Goal: Use online tool/utility: Use online tool/utility

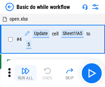
click at [25, 73] on img "button" at bounding box center [25, 71] width 8 height 8
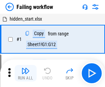
click at [25, 73] on img "button" at bounding box center [25, 71] width 8 height 8
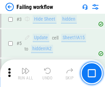
scroll to position [146, 0]
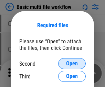
click at [72, 64] on span "Open" at bounding box center [72, 63] width 12 height 5
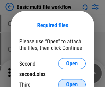
click at [72, 82] on span "Open" at bounding box center [72, 84] width 12 height 5
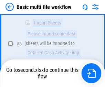
scroll to position [239, 0]
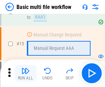
click at [25, 73] on img "button" at bounding box center [25, 71] width 8 height 8
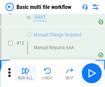
click at [25, 73] on img "button" at bounding box center [25, 71] width 8 height 8
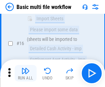
scroll to position [458, 0]
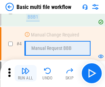
click at [25, 73] on img "button" at bounding box center [25, 71] width 8 height 8
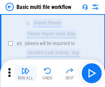
click at [25, 73] on img "button" at bounding box center [25, 71] width 8 height 8
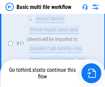
scroll to position [322, 0]
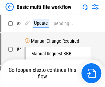
scroll to position [28, 0]
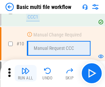
click at [25, 73] on img "button" at bounding box center [25, 71] width 8 height 8
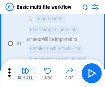
click at [25, 73] on img "button" at bounding box center [25, 71] width 8 height 8
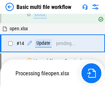
scroll to position [360, 0]
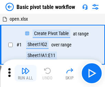
click at [25, 73] on img "button" at bounding box center [25, 71] width 8 height 8
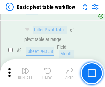
scroll to position [165, 0]
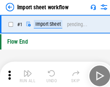
click at [25, 73] on img "button" at bounding box center [27, 71] width 8 height 8
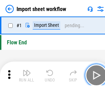
scroll to position [2, 0]
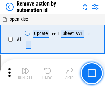
scroll to position [25, 0]
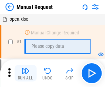
click at [25, 73] on img "button" at bounding box center [25, 71] width 8 height 8
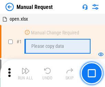
scroll to position [23, 0]
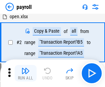
click at [25, 73] on img "button" at bounding box center [25, 71] width 8 height 8
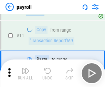
scroll to position [50, 0]
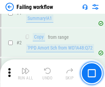
scroll to position [111, 0]
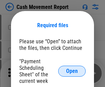
click at [72, 71] on span "Open" at bounding box center [72, 70] width 12 height 5
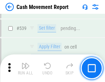
scroll to position [3051, 0]
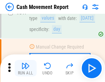
click at [25, 68] on img "button" at bounding box center [25, 66] width 8 height 8
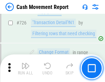
scroll to position [3587, 0]
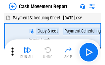
scroll to position [12, 0]
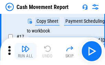
click at [25, 51] on img "button" at bounding box center [25, 48] width 8 height 8
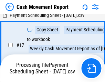
scroll to position [143, 0]
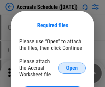
click at [72, 68] on span "Open" at bounding box center [72, 67] width 12 height 5
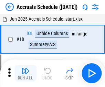
click at [25, 73] on img "button" at bounding box center [25, 71] width 8 height 8
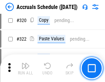
scroll to position [1279, 0]
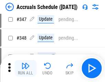
click at [25, 68] on img "button" at bounding box center [25, 66] width 8 height 8
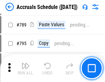
scroll to position [2888, 0]
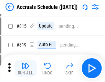
click at [25, 68] on img "button" at bounding box center [25, 66] width 8 height 8
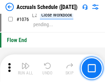
scroll to position [4117, 0]
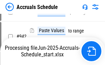
scroll to position [3707, 0]
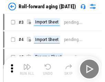
scroll to position [1, 0]
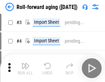
click at [25, 68] on img "button" at bounding box center [25, 66] width 8 height 8
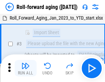
click at [25, 68] on img "button" at bounding box center [25, 66] width 8 height 8
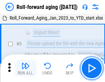
scroll to position [44, 0]
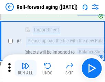
click at [25, 68] on img "button" at bounding box center [25, 66] width 8 height 8
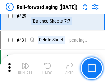
scroll to position [2384, 0]
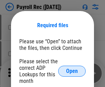
click at [72, 71] on span "Open" at bounding box center [72, 70] width 12 height 5
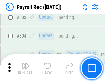
scroll to position [4367, 0]
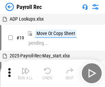
click at [25, 73] on img "button" at bounding box center [25, 71] width 8 height 8
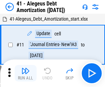
click at [25, 73] on img "button" at bounding box center [25, 71] width 8 height 8
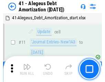
scroll to position [85, 0]
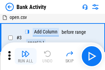
click at [25, 56] on img "button" at bounding box center [25, 53] width 8 height 8
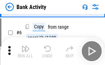
scroll to position [36, 0]
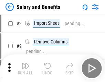
click at [25, 68] on img "button" at bounding box center [25, 66] width 8 height 8
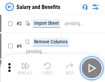
scroll to position [9, 0]
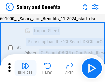
click at [25, 68] on img "button" at bounding box center [25, 66] width 8 height 8
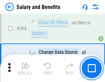
scroll to position [3237, 0]
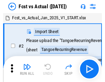
scroll to position [9, 0]
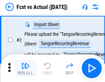
click at [25, 68] on img "button" at bounding box center [25, 66] width 8 height 8
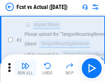
click at [25, 68] on img "button" at bounding box center [25, 66] width 8 height 8
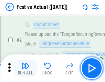
scroll to position [64, 0]
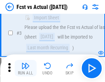
click at [25, 68] on img "button" at bounding box center [25, 66] width 8 height 8
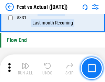
scroll to position [3291, 0]
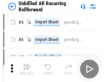
scroll to position [15, 0]
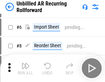
click at [25, 68] on img "button" at bounding box center [25, 66] width 8 height 8
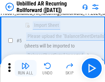
click at [25, 68] on img "button" at bounding box center [25, 66] width 8 height 8
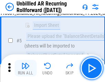
scroll to position [65, 0]
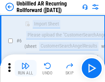
click at [25, 68] on img "button" at bounding box center [25, 66] width 8 height 8
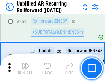
scroll to position [2335, 0]
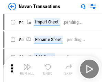
scroll to position [11, 0]
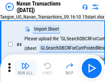
click at [25, 68] on img "button" at bounding box center [25, 66] width 8 height 8
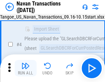
click at [25, 68] on img "button" at bounding box center [25, 66] width 8 height 8
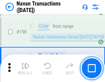
scroll to position [2229, 0]
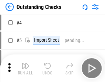
click at [25, 68] on img "button" at bounding box center [25, 66] width 8 height 8
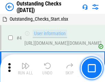
scroll to position [29, 0]
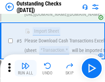
click at [25, 68] on img "button" at bounding box center [25, 66] width 8 height 8
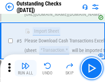
scroll to position [72, 0]
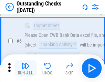
click at [25, 68] on img "button" at bounding box center [25, 66] width 8 height 8
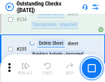
scroll to position [2087, 0]
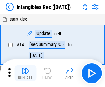
click at [25, 73] on img "button" at bounding box center [25, 71] width 8 height 8
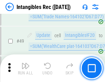
scroll to position [268, 0]
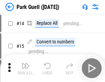
click at [25, 68] on img "button" at bounding box center [25, 66] width 8 height 8
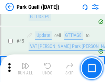
scroll to position [860, 0]
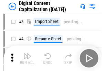
scroll to position [20, 0]
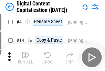
click at [25, 58] on img "button" at bounding box center [25, 55] width 8 height 8
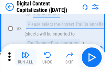
click at [25, 58] on img "button" at bounding box center [25, 55] width 8 height 8
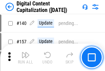
scroll to position [729, 0]
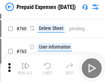
click at [25, 68] on img "button" at bounding box center [25, 66] width 8 height 8
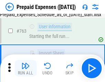
click at [25, 68] on img "button" at bounding box center [25, 66] width 8 height 8
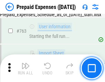
scroll to position [1946, 0]
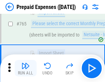
click at [25, 68] on img "button" at bounding box center [25, 66] width 8 height 8
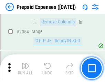
scroll to position [7186, 0]
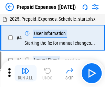
click at [25, 73] on img "button" at bounding box center [25, 71] width 8 height 8
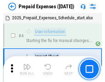
scroll to position [30, 0]
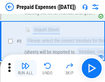
click at [25, 68] on img "button" at bounding box center [25, 66] width 8 height 8
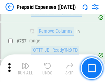
scroll to position [2449, 0]
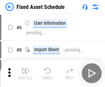
click at [25, 73] on img "button" at bounding box center [25, 71] width 8 height 8
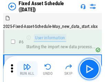
scroll to position [37, 0]
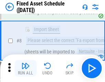
click at [25, 68] on img "button" at bounding box center [25, 66] width 8 height 8
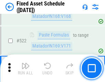
scroll to position [2389, 0]
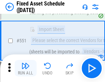
click at [25, 68] on img "button" at bounding box center [25, 66] width 8 height 8
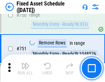
scroll to position [3351, 0]
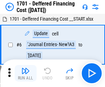
click at [25, 73] on img "button" at bounding box center [25, 71] width 8 height 8
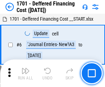
scroll to position [82, 0]
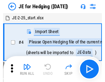
scroll to position [1, 0]
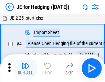
click at [25, 68] on img "button" at bounding box center [25, 66] width 8 height 8
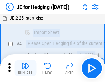
click at [25, 68] on img "button" at bounding box center [25, 66] width 8 height 8
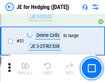
scroll to position [445, 0]
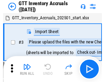
scroll to position [1, 0]
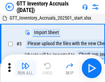
click at [25, 68] on img "button" at bounding box center [25, 66] width 8 height 8
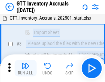
click at [25, 68] on img "button" at bounding box center [25, 66] width 8 height 8
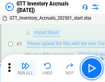
scroll to position [44, 0]
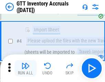
click at [25, 68] on img "button" at bounding box center [25, 66] width 8 height 8
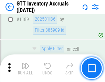
scroll to position [5614, 0]
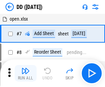
click at [25, 73] on img "button" at bounding box center [25, 71] width 8 height 8
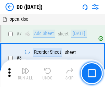
scroll to position [66, 0]
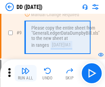
click at [25, 73] on img "button" at bounding box center [25, 71] width 8 height 8
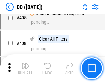
scroll to position [3076, 0]
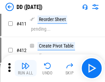
click at [25, 68] on img "button" at bounding box center [25, 66] width 8 height 8
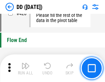
scroll to position [3290, 0]
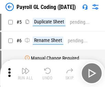
click at [25, 73] on img "button" at bounding box center [25, 71] width 8 height 8
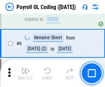
scroll to position [82, 0]
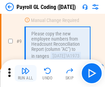
click at [25, 73] on img "button" at bounding box center [25, 71] width 8 height 8
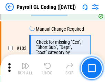
scroll to position [1613, 0]
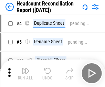
click at [25, 73] on img "button" at bounding box center [25, 71] width 8 height 8
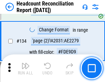
scroll to position [826, 0]
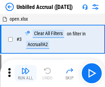
click at [25, 73] on img "button" at bounding box center [25, 71] width 8 height 8
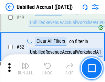
scroll to position [624, 0]
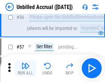
click at [25, 68] on img "button" at bounding box center [25, 66] width 8 height 8
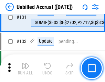
scroll to position [2048, 0]
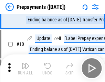
scroll to position [43, 0]
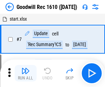
click at [25, 73] on img "button" at bounding box center [25, 71] width 8 height 8
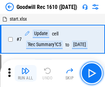
scroll to position [118, 0]
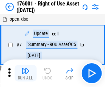
click at [25, 73] on img "button" at bounding box center [25, 71] width 8 height 8
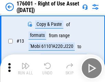
scroll to position [44, 0]
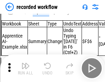
click at [25, 68] on img "button" at bounding box center [25, 66] width 8 height 8
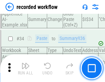
scroll to position [2149, 0]
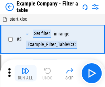
click at [25, 73] on img "button" at bounding box center [25, 71] width 8 height 8
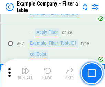
scroll to position [629, 0]
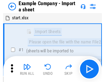
scroll to position [11, 0]
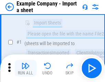
click at [25, 68] on img "button" at bounding box center [25, 66] width 8 height 8
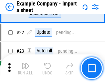
scroll to position [152, 0]
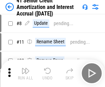
click at [25, 68] on img "button" at bounding box center [25, 71] width 8 height 8
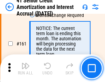
click at [25, 68] on img "button" at bounding box center [25, 66] width 8 height 8
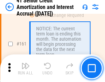
scroll to position [735, 0]
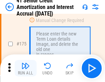
click at [25, 68] on img "button" at bounding box center [25, 66] width 8 height 8
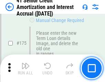
scroll to position [805, 0]
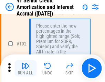
click at [25, 68] on img "button" at bounding box center [25, 66] width 8 height 8
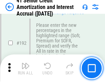
scroll to position [877, 0]
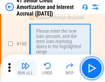
click at [25, 68] on img "button" at bounding box center [25, 66] width 8 height 8
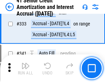
scroll to position [1756, 0]
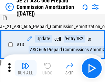
click at [25, 68] on img "button" at bounding box center [25, 66] width 8 height 8
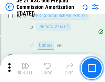
scroll to position [1284, 0]
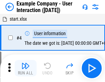
click at [25, 68] on img "button" at bounding box center [25, 66] width 8 height 8
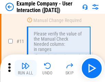
click at [25, 68] on img "button" at bounding box center [25, 66] width 8 height 8
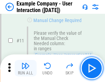
scroll to position [149, 0]
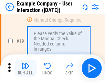
click at [25, 68] on img "button" at bounding box center [25, 66] width 8 height 8
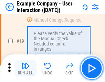
click at [25, 68] on img "button" at bounding box center [25, 66] width 8 height 8
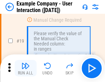
click at [25, 68] on img "button" at bounding box center [25, 66] width 8 height 8
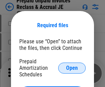
click at [72, 68] on span "Open" at bounding box center [72, 67] width 12 height 5
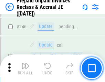
scroll to position [928, 0]
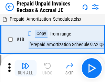
click at [25, 68] on img "button" at bounding box center [25, 66] width 8 height 8
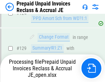
scroll to position [598, 0]
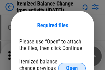
click at [72, 65] on span "Open" at bounding box center [72, 67] width 12 height 5
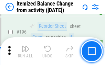
scroll to position [1323, 0]
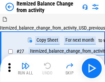
scroll to position [11, 0]
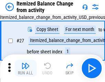
click at [25, 68] on img "button" at bounding box center [25, 66] width 8 height 8
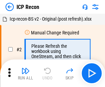
scroll to position [3, 0]
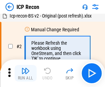
click at [25, 73] on img "button" at bounding box center [25, 71] width 8 height 8
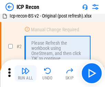
click at [25, 73] on img "button" at bounding box center [25, 71] width 8 height 8
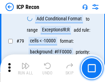
scroll to position [674, 0]
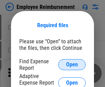
click at [72, 65] on span "Open" at bounding box center [72, 64] width 12 height 5
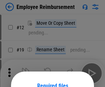
scroll to position [60, 0]
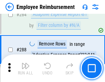
scroll to position [1869, 0]
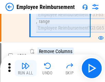
click at [25, 68] on img "button" at bounding box center [25, 66] width 8 height 8
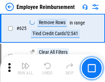
scroll to position [4116, 0]
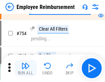
click at [25, 68] on img "button" at bounding box center [25, 66] width 8 height 8
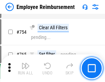
scroll to position [4823, 0]
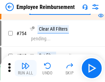
click at [25, 68] on img "button" at bounding box center [25, 66] width 8 height 8
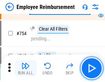
click at [25, 68] on img "button" at bounding box center [25, 66] width 8 height 8
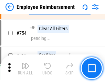
click at [25, 68] on img "button" at bounding box center [25, 66] width 8 height 8
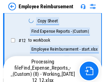
scroll to position [140, 0]
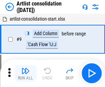
click at [25, 73] on img "button" at bounding box center [25, 71] width 8 height 8
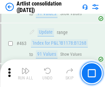
scroll to position [3010, 0]
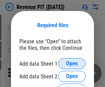
click at [72, 64] on span "Open" at bounding box center [72, 63] width 12 height 5
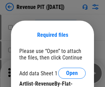
scroll to position [10, 0]
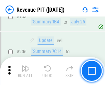
scroll to position [698, 0]
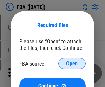
click at [72, 64] on span "Open" at bounding box center [72, 63] width 12 height 5
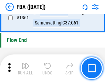
scroll to position [7383, 0]
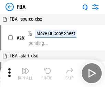
scroll to position [7, 0]
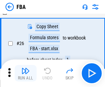
click at [25, 73] on img "button" at bounding box center [25, 71] width 8 height 8
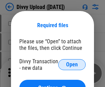
click at [72, 65] on span "Open" at bounding box center [72, 64] width 12 height 5
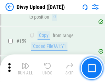
scroll to position [712, 0]
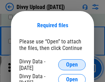
click at [72, 65] on span "Open" at bounding box center [72, 64] width 12 height 5
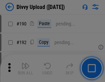
scroll to position [868, 0]
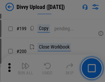
scroll to position [1000, 0]
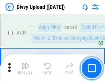
scroll to position [4703, 0]
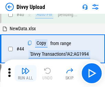
click at [25, 73] on img "button" at bounding box center [25, 71] width 8 height 8
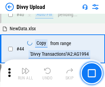
scroll to position [76, 0]
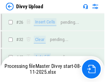
scroll to position [712, 0]
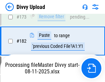
scroll to position [769, 0]
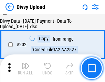
scroll to position [1112, 0]
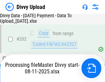
scroll to position [1112, 0]
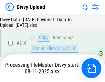
scroll to position [1415, 0]
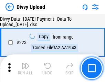
scroll to position [1567, 0]
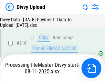
scroll to position [1421, 0]
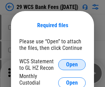
click at [72, 65] on span "Open" at bounding box center [72, 64] width 12 height 5
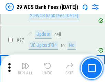
scroll to position [670, 0]
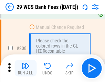
click at [25, 68] on img "button" at bounding box center [25, 66] width 8 height 8
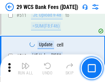
scroll to position [3459, 0]
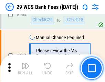
click at [25, 68] on img "button" at bounding box center [25, 66] width 8 height 8
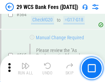
scroll to position [3718, 0]
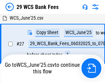
scroll to position [137, 0]
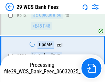
scroll to position [3670, 0]
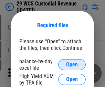
click at [72, 65] on span "Open" at bounding box center [72, 64] width 12 height 5
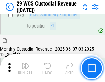
scroll to position [718, 0]
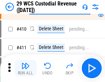
click at [25, 68] on img "button" at bounding box center [25, 66] width 8 height 8
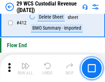
scroll to position [3283, 0]
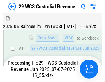
scroll to position [156, 0]
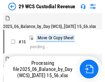
scroll to position [16, 0]
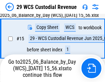
scroll to position [156, 0]
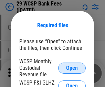
click at [72, 68] on span "Open" at bounding box center [72, 67] width 12 height 5
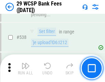
scroll to position [2641, 0]
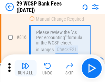
click at [25, 68] on img "button" at bounding box center [25, 66] width 8 height 8
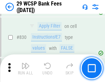
scroll to position [4362, 0]
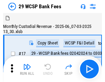
scroll to position [16, 0]
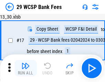
click at [25, 68] on img "button" at bounding box center [25, 66] width 8 height 8
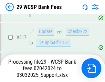
scroll to position [4227, 0]
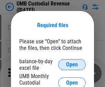
click at [72, 65] on span "Open" at bounding box center [72, 64] width 12 height 5
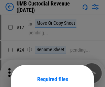
scroll to position [54, 0]
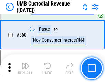
scroll to position [3150, 0]
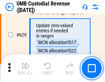
click at [25, 68] on img "button" at bounding box center [25, 66] width 8 height 8
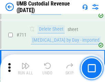
scroll to position [4185, 0]
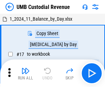
scroll to position [5, 0]
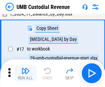
click at [25, 73] on img "button" at bounding box center [25, 71] width 8 height 8
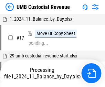
scroll to position [5, 0]
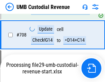
scroll to position [4169, 0]
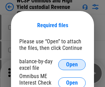
click at [72, 65] on span "Open" at bounding box center [72, 64] width 12 height 5
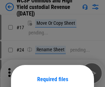
scroll to position [54, 0]
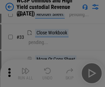
scroll to position [157, 0]
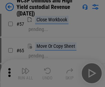
scroll to position [300, 0]
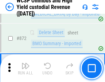
scroll to position [5818, 0]
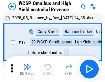
scroll to position [4, 0]
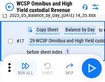
click at [25, 68] on img "button" at bounding box center [25, 66] width 8 height 8
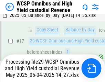
scroll to position [108, 0]
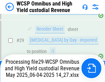
scroll to position [143, 0]
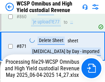
scroll to position [5802, 0]
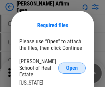
click at [72, 65] on span "Open" at bounding box center [72, 67] width 12 height 5
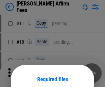
scroll to position [54, 0]
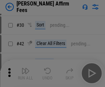
scroll to position [140, 0]
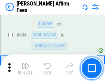
scroll to position [1869, 0]
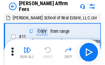
scroll to position [7, 0]
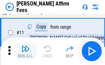
click at [25, 51] on img "button" at bounding box center [25, 48] width 8 height 8
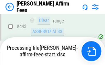
scroll to position [1803, 0]
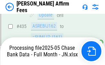
scroll to position [1803, 0]
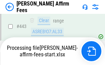
scroll to position [1803, 0]
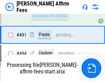
scroll to position [1869, 0]
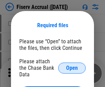
click at [72, 65] on span "Open" at bounding box center [72, 67] width 12 height 5
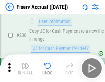
scroll to position [2178, 0]
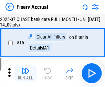
click at [25, 73] on img "button" at bounding box center [25, 71] width 8 height 8
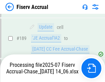
scroll to position [1807, 0]
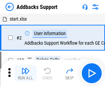
click at [25, 68] on img "button" at bounding box center [25, 71] width 8 height 8
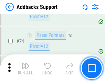
scroll to position [500, 0]
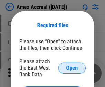
click at [72, 68] on span "Open" at bounding box center [72, 67] width 12 height 5
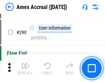
scroll to position [1971, 0]
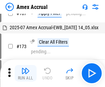
click at [25, 73] on img "button" at bounding box center [25, 71] width 8 height 8
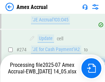
scroll to position [2092, 0]
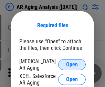
click at [72, 64] on span "Open" at bounding box center [72, 64] width 12 height 5
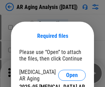
scroll to position [11, 0]
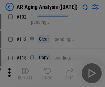
scroll to position [95, 0]
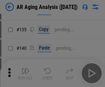
scroll to position [207, 0]
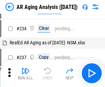
scroll to position [7, 0]
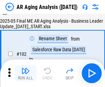
click at [25, 73] on img "button" at bounding box center [25, 71] width 8 height 8
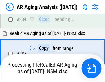
scroll to position [1066, 0]
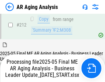
scroll to position [1058, 0]
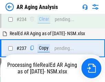
scroll to position [1058, 0]
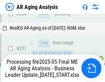
scroll to position [1058, 0]
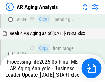
scroll to position [1058, 0]
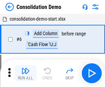
click at [25, 73] on img "button" at bounding box center [25, 71] width 8 height 8
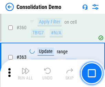
scroll to position [2304, 0]
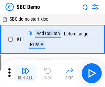
click at [25, 73] on img "button" at bounding box center [25, 71] width 8 height 8
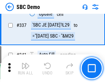
scroll to position [1808, 0]
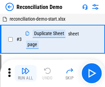
click at [25, 73] on img "button" at bounding box center [25, 71] width 8 height 8
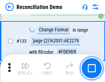
scroll to position [816, 0]
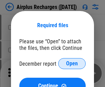
click at [72, 64] on span "Open" at bounding box center [72, 63] width 12 height 5
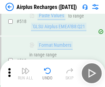
scroll to position [2958, 0]
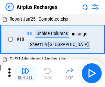
click at [25, 73] on img "button" at bounding box center [25, 71] width 8 height 8
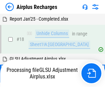
scroll to position [30, 0]
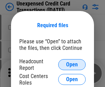
click at [72, 65] on span "Open" at bounding box center [72, 64] width 12 height 5
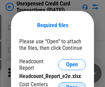
click at [72, 85] on span "Open" at bounding box center [72, 87] width 12 height 5
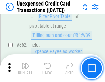
scroll to position [1768, 0]
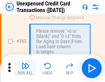
click at [25, 68] on img "button" at bounding box center [25, 66] width 8 height 8
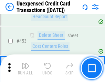
scroll to position [2345, 0]
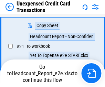
scroll to position [112, 0]
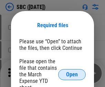
click at [72, 74] on span "Open" at bounding box center [72, 74] width 12 height 5
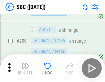
scroll to position [1343, 0]
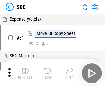
scroll to position [7, 0]
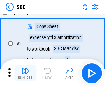
click at [25, 73] on img "button" at bounding box center [25, 71] width 8 height 8
